Goal: Information Seeking & Learning: Learn about a topic

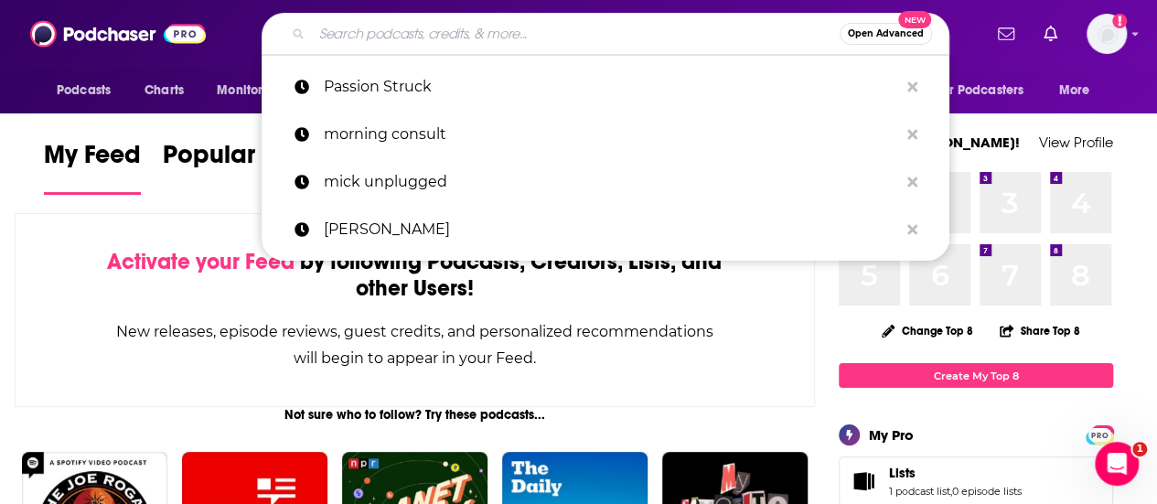
click at [363, 38] on input "Search podcasts, credits, & more..." at bounding box center [576, 33] width 528 height 29
paste input "[PERSON_NAME] Podcast"
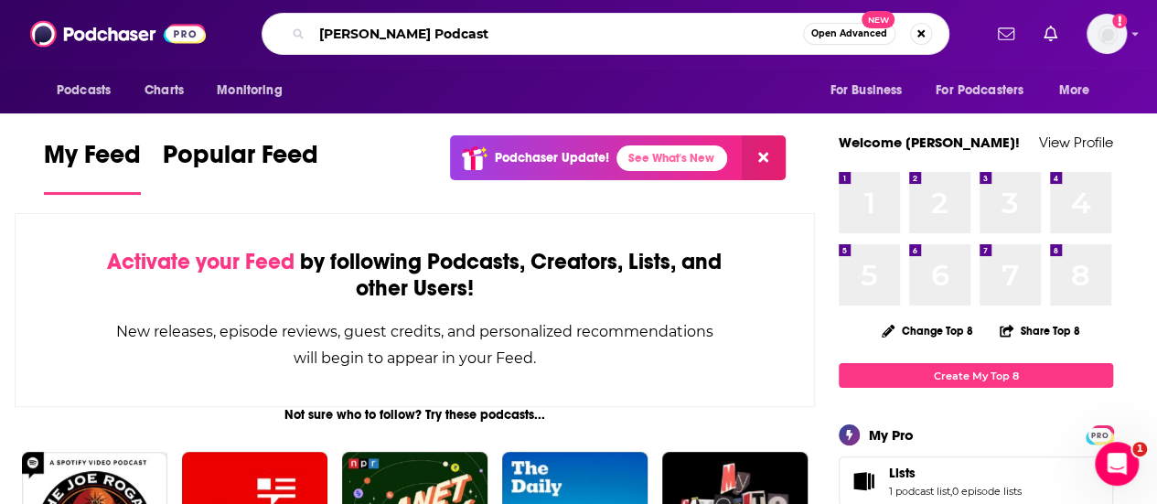
type input "[PERSON_NAME] Podcast"
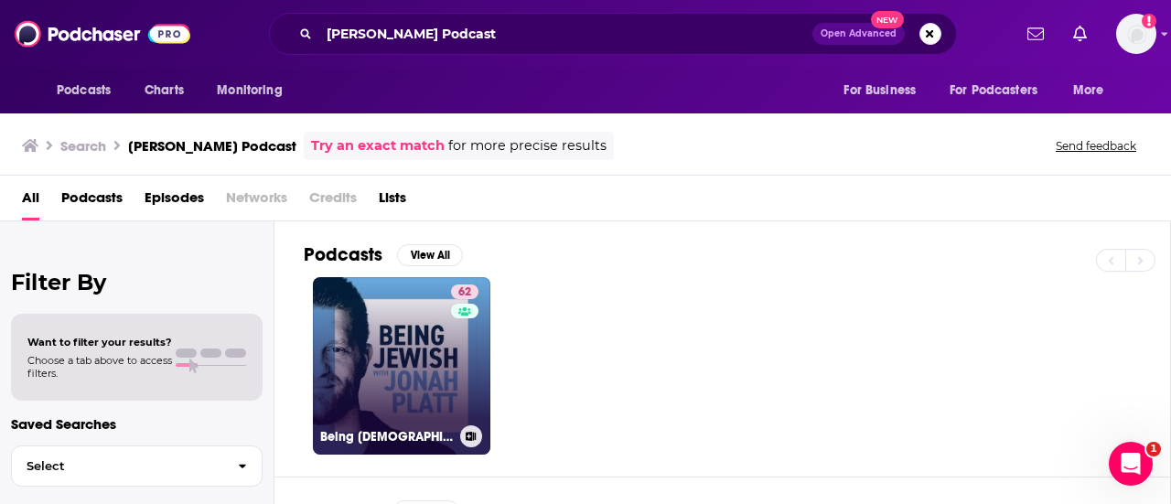
click at [413, 339] on link "62 Being [DEMOGRAPHIC_DATA] with [PERSON_NAME]" at bounding box center [402, 366] width 178 height 178
